Goal: Task Accomplishment & Management: Manage account settings

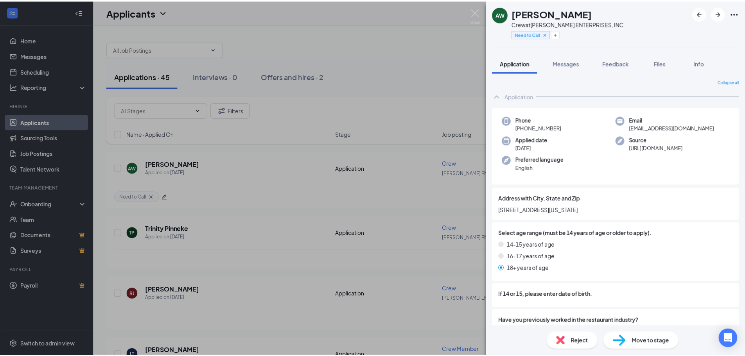
scroll to position [471, 0]
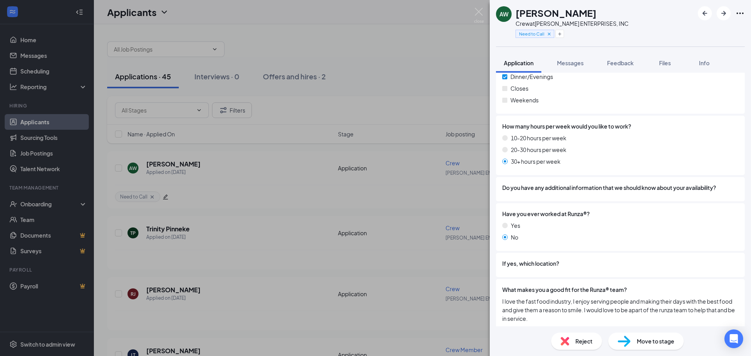
click at [321, 66] on div "AW [PERSON_NAME] Crew at [PERSON_NAME] ENTERPRISES, INC Need to Call Applicatio…" at bounding box center [375, 178] width 751 height 356
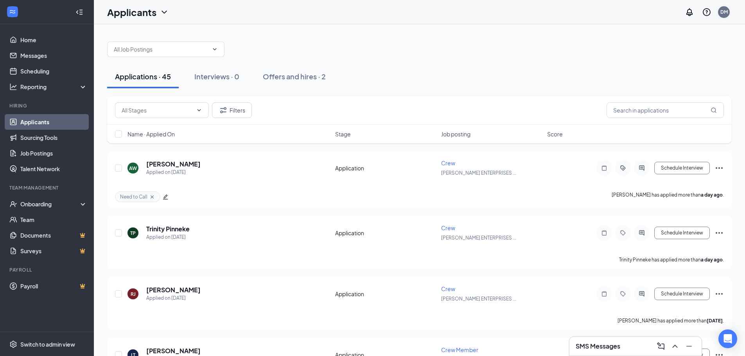
click at [727, 17] on div "DM" at bounding box center [724, 12] width 12 height 12
click at [653, 124] on div "Log out" at bounding box center [684, 128] width 84 height 8
